Goal: Use online tool/utility: Utilize a website feature to perform a specific function

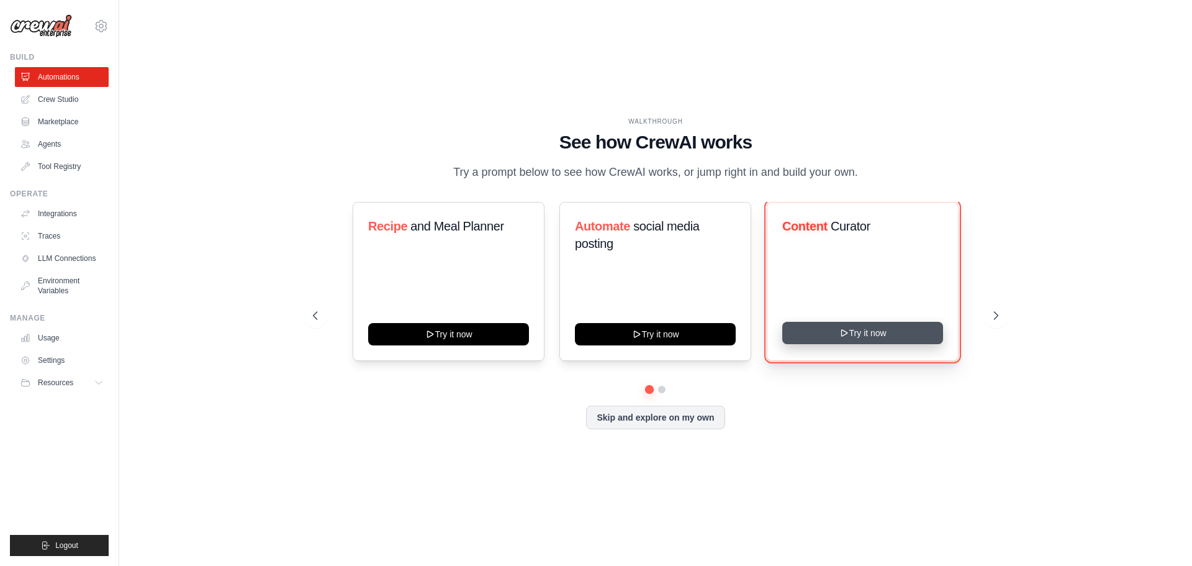
click at [805, 344] on button "Try it now" at bounding box center [862, 333] width 161 height 22
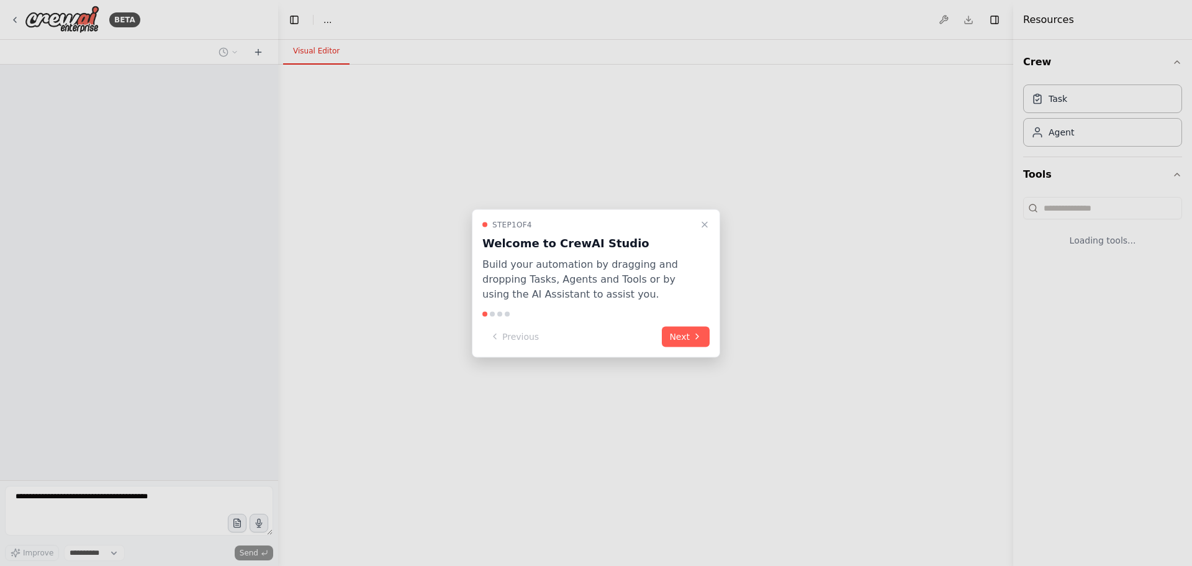
select select "****"
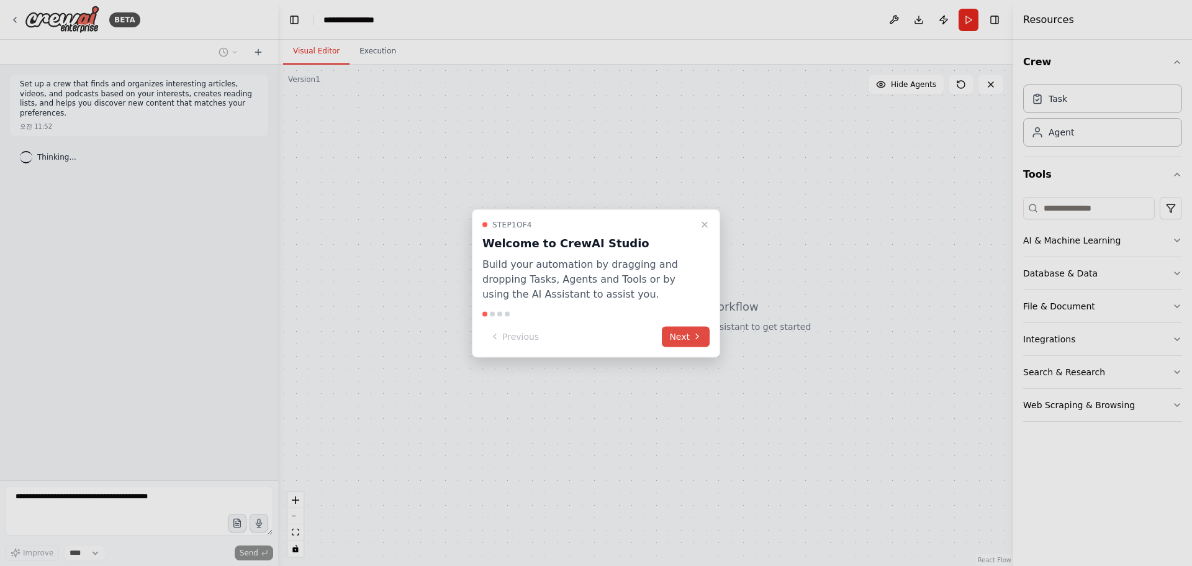
click at [679, 336] on button "Next" at bounding box center [686, 336] width 48 height 20
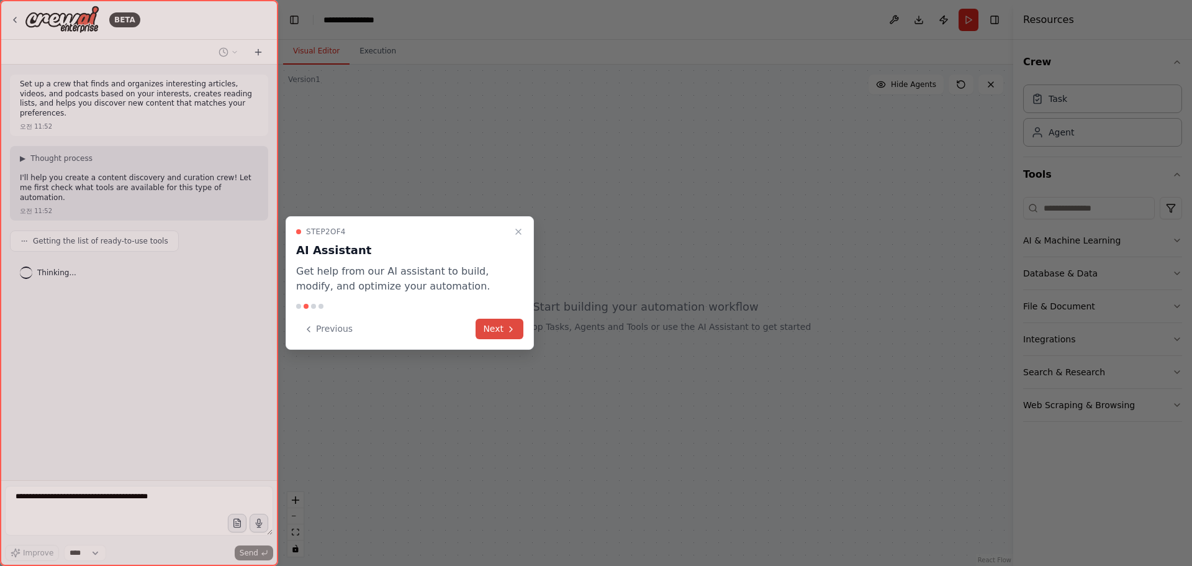
click at [497, 322] on button "Next" at bounding box center [500, 328] width 48 height 20
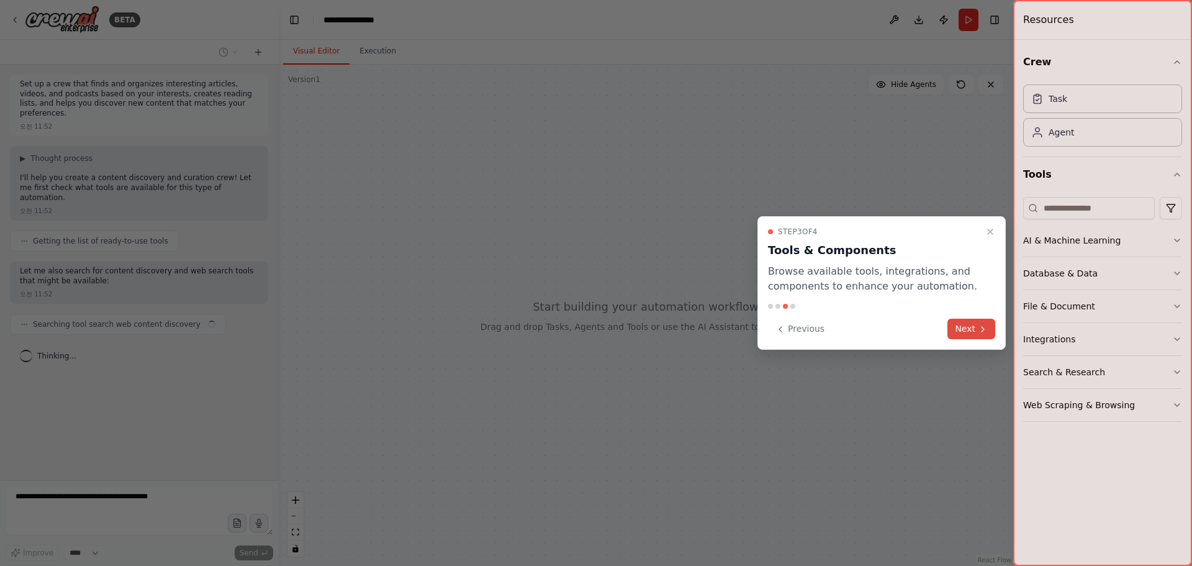
click at [969, 323] on button "Next" at bounding box center [971, 328] width 48 height 20
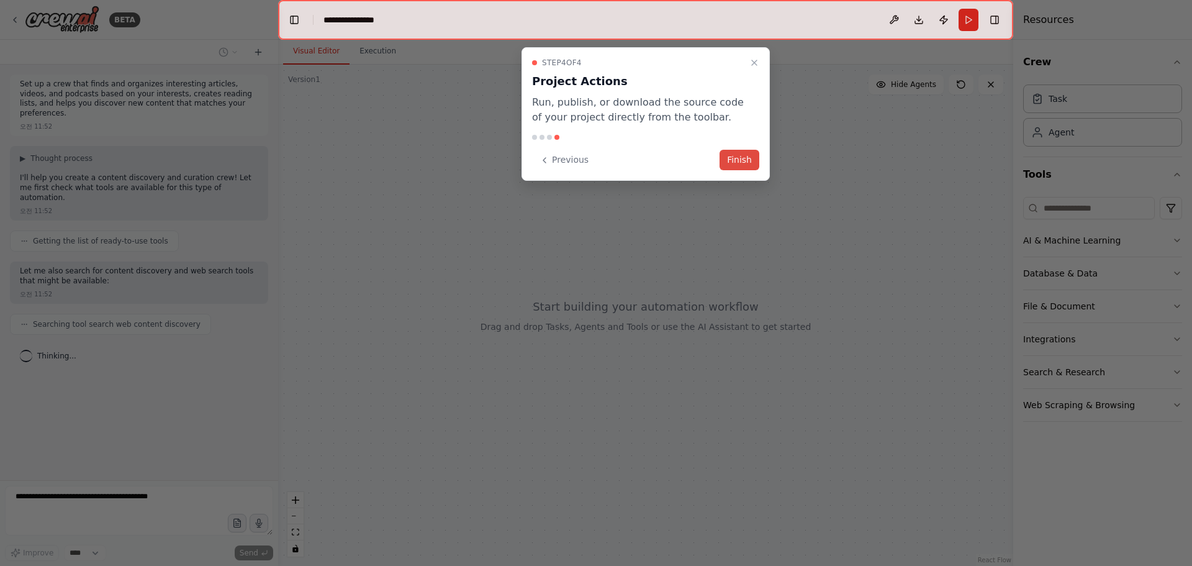
click at [739, 165] on button "Finish" at bounding box center [740, 160] width 40 height 20
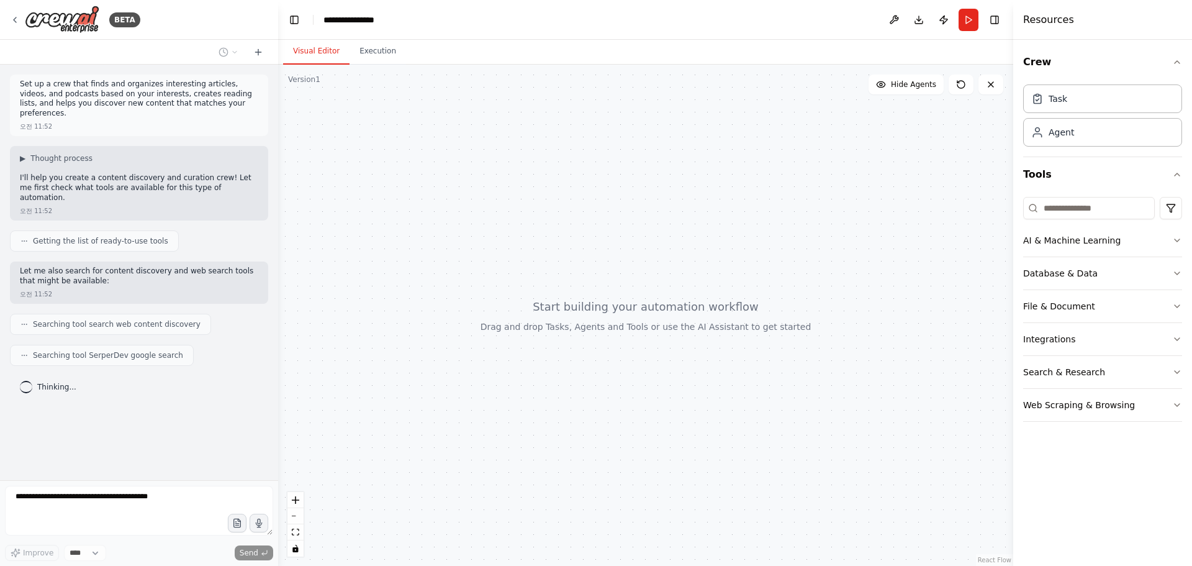
drag, startPoint x: 397, startPoint y: 251, endPoint x: 411, endPoint y: 255, distance: 14.3
click at [411, 255] on div at bounding box center [645, 315] width 735 height 501
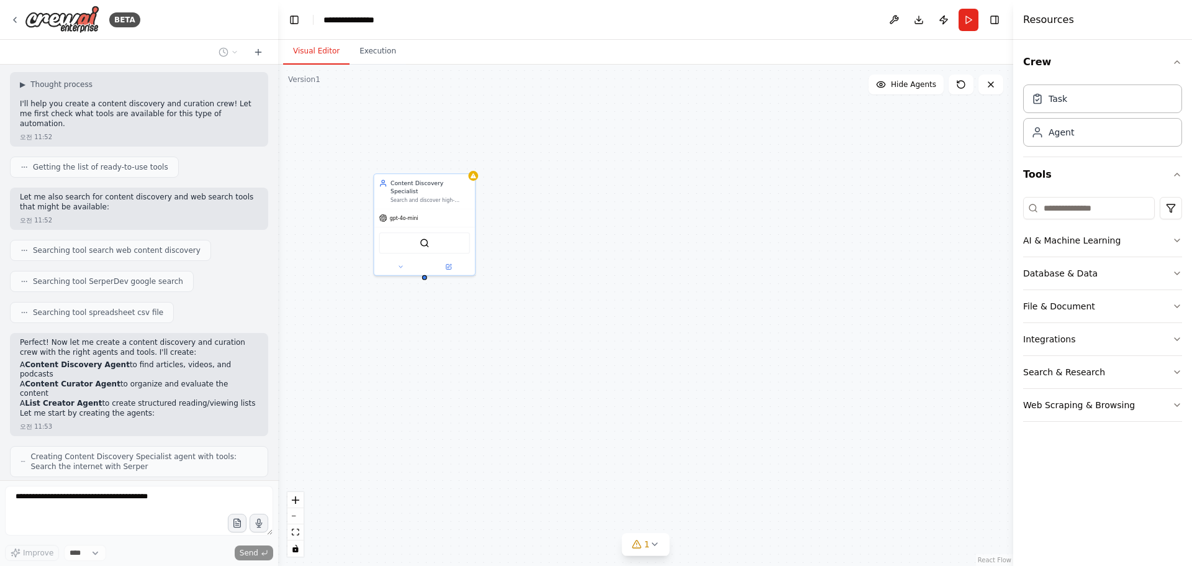
scroll to position [115, 0]
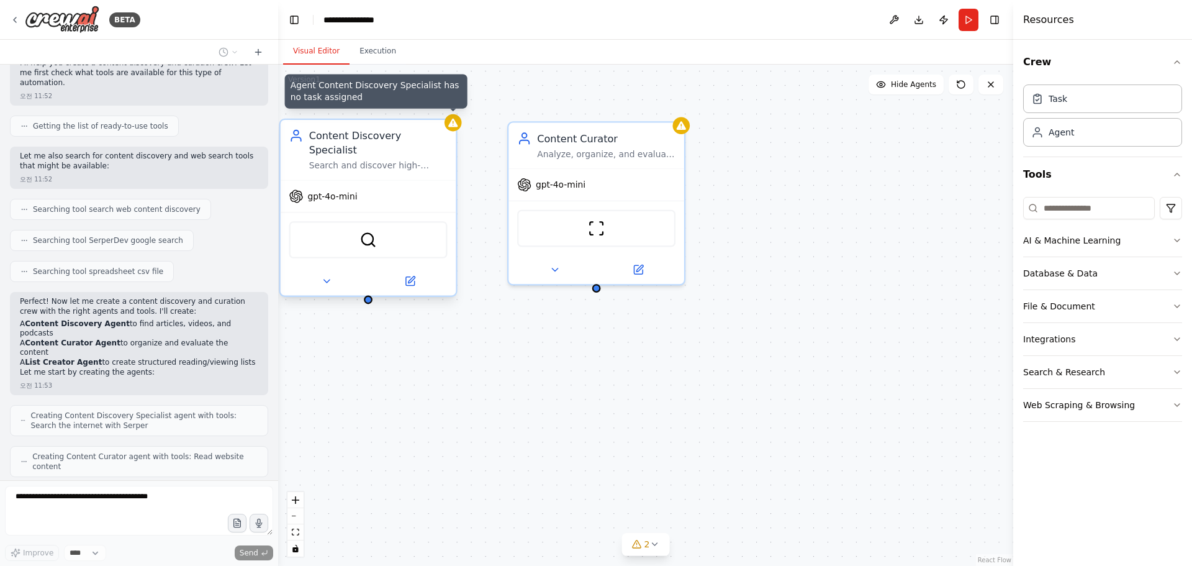
click at [454, 129] on div at bounding box center [452, 122] width 17 height 17
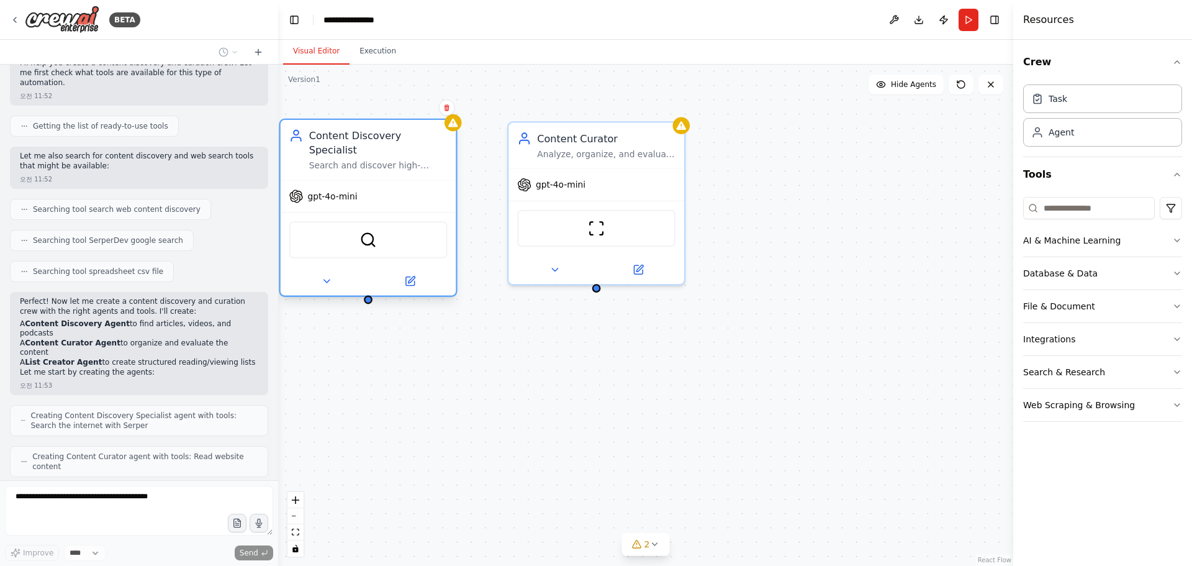
click at [369, 248] on div "SerperDevTool" at bounding box center [369, 239] width 176 height 55
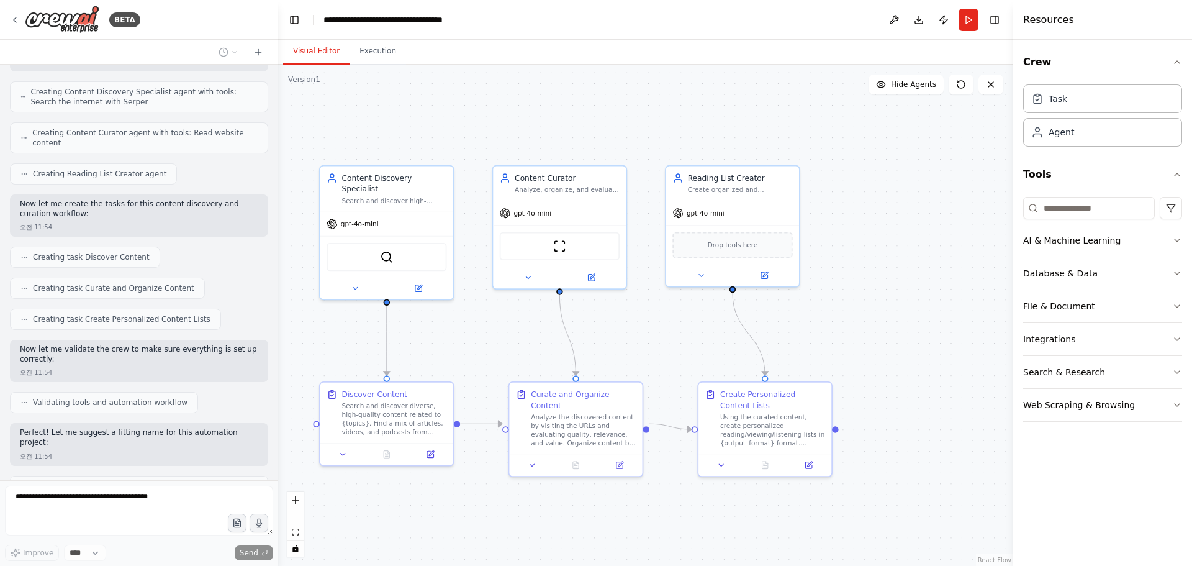
scroll to position [448, 0]
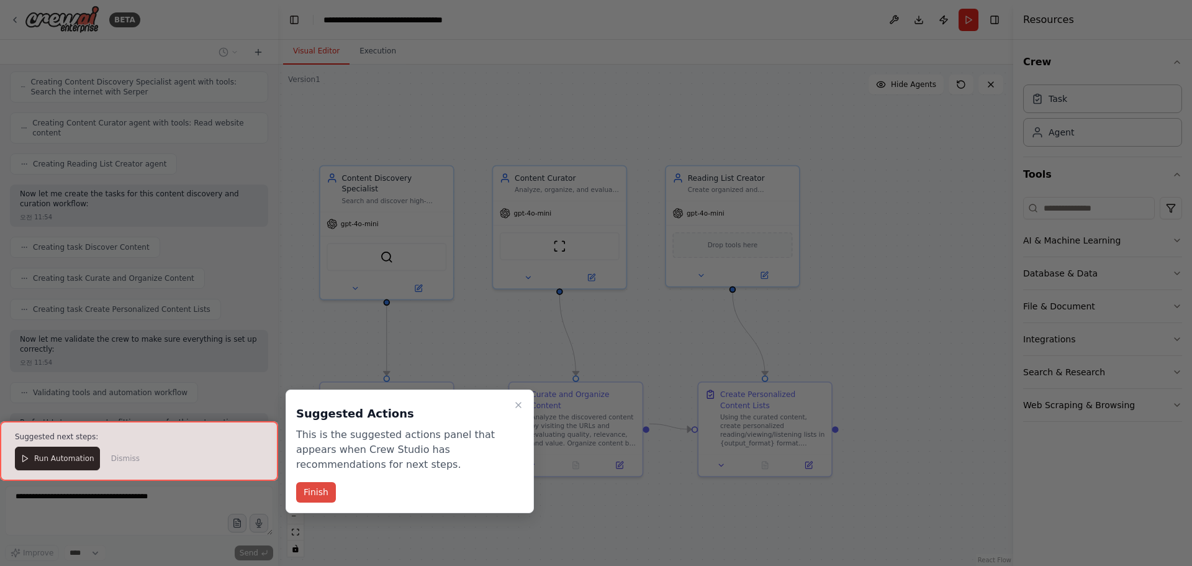
click at [323, 490] on button "Finish" at bounding box center [316, 492] width 40 height 20
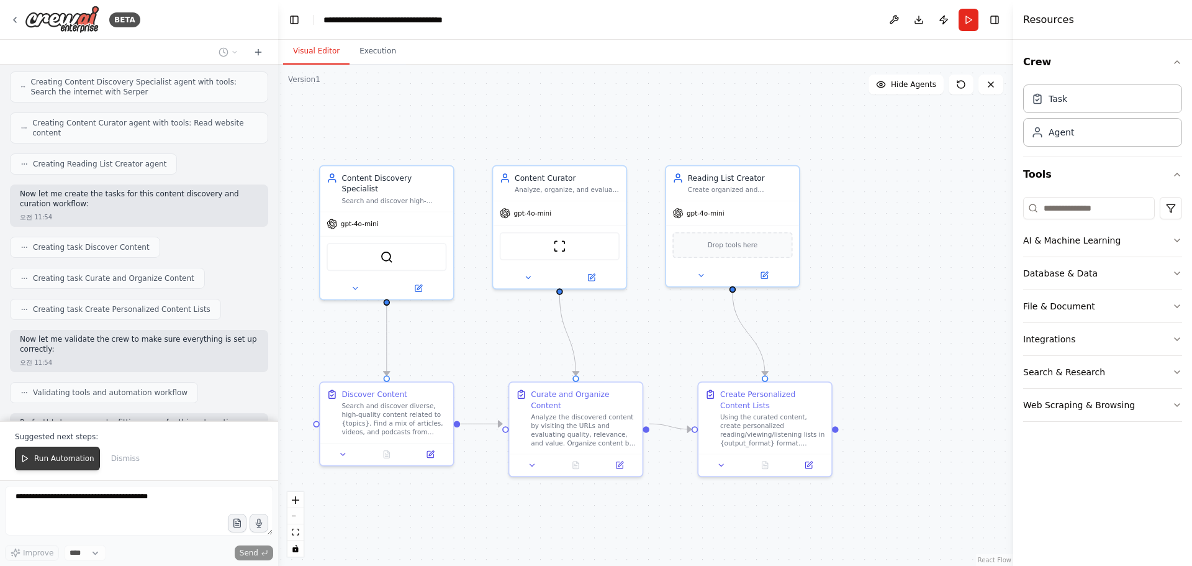
click at [81, 457] on span "Run Automation" at bounding box center [64, 458] width 60 height 10
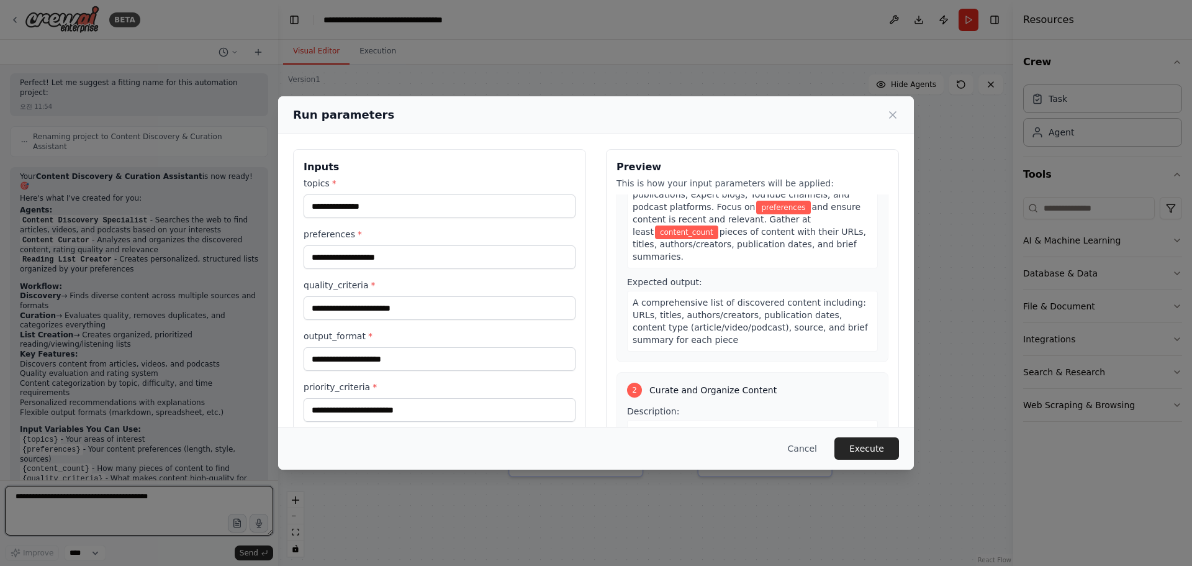
scroll to position [0, 0]
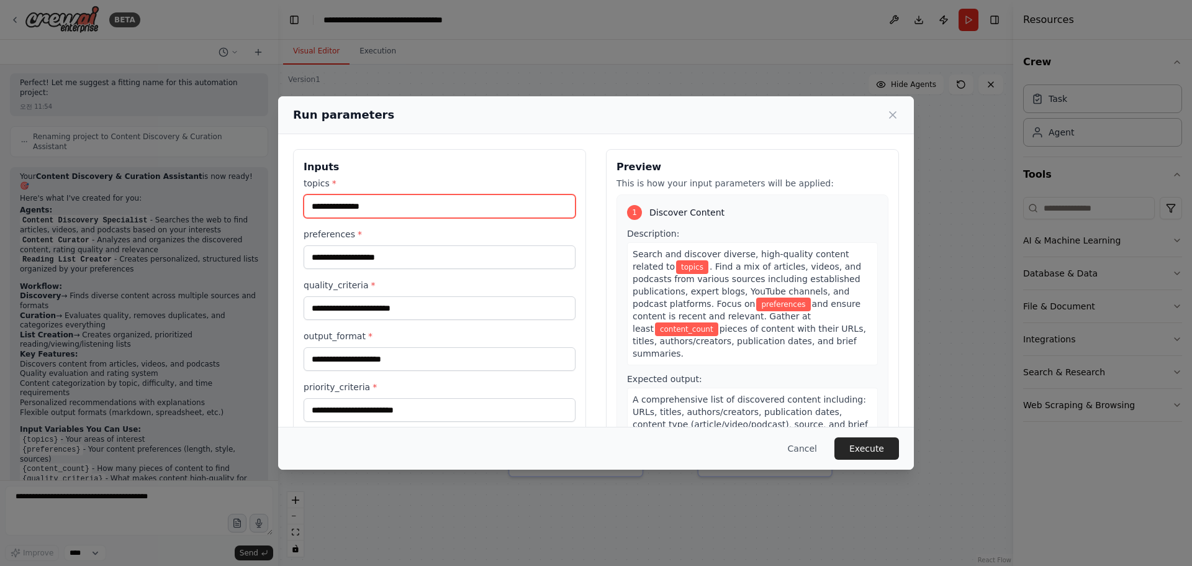
drag, startPoint x: 450, startPoint y: 216, endPoint x: 309, endPoint y: 210, distance: 141.7
click at [309, 210] on input "topics *" at bounding box center [440, 206] width 272 height 24
type input "*"
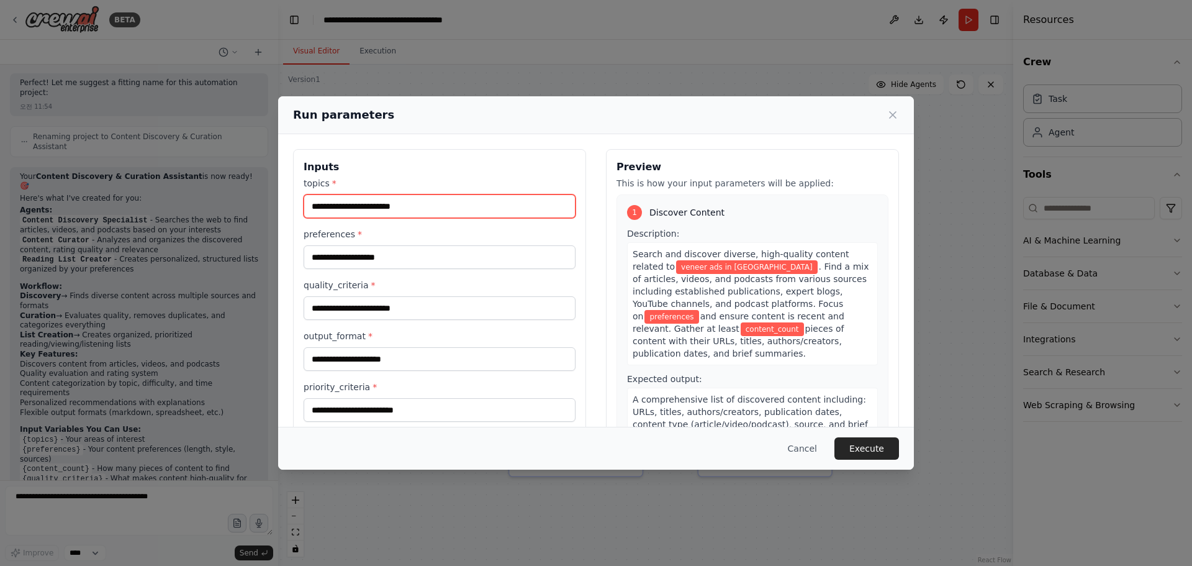
type input "**********"
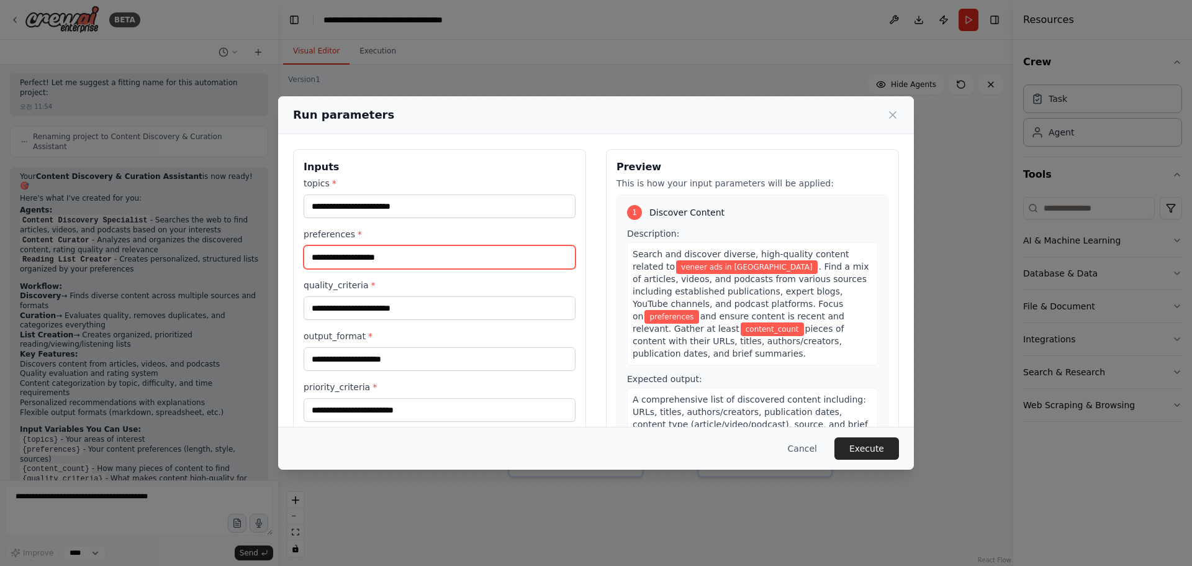
click at [476, 254] on input "preferences *" at bounding box center [440, 257] width 272 height 24
click at [748, 115] on div "Run parameters" at bounding box center [596, 114] width 606 height 17
drag, startPoint x: 634, startPoint y: 113, endPoint x: 659, endPoint y: 112, distance: 24.9
click at [659, 112] on div "Run parameters" at bounding box center [596, 114] width 606 height 17
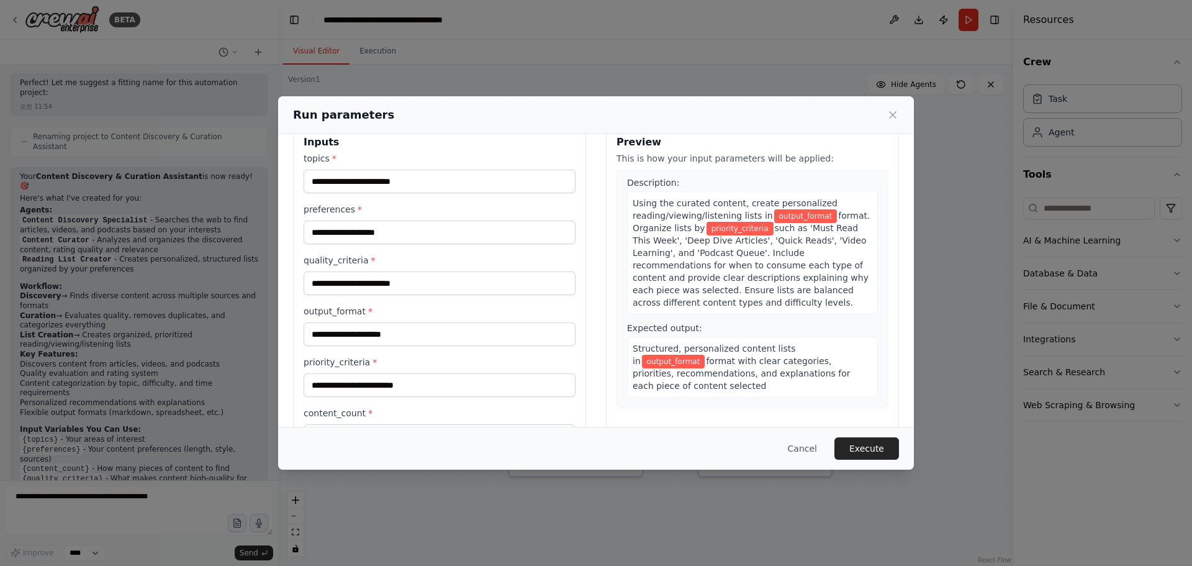
scroll to position [62, 0]
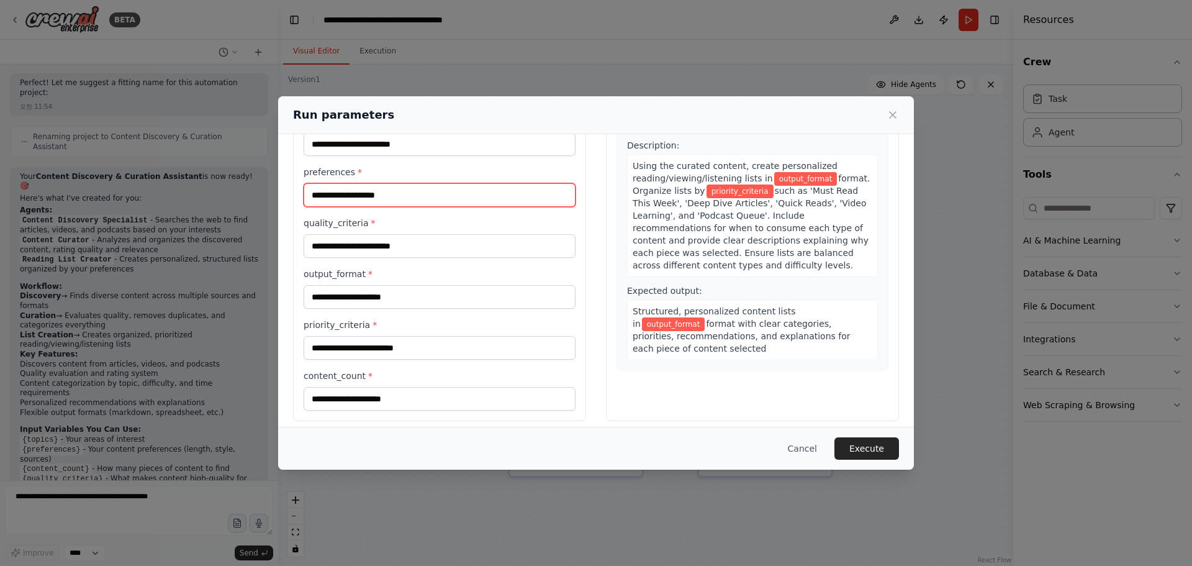
click at [387, 199] on input "preferences *" at bounding box center [440, 195] width 272 height 24
